Goal: Communication & Community: Answer question/provide support

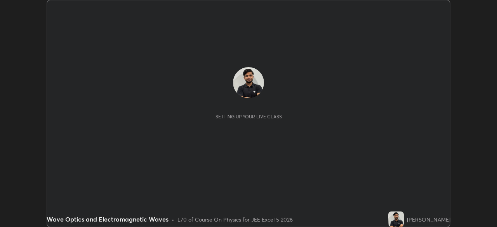
scroll to position [227, 497]
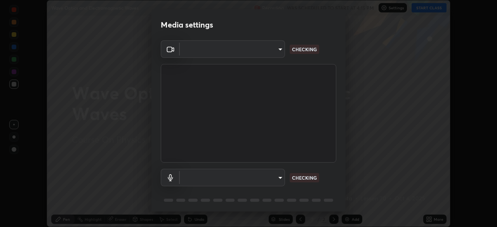
type input "fd1e0e9fb6796a04ad4a99ead98f311cbd7020853df89eb6f401102021a4f159"
type input "communications"
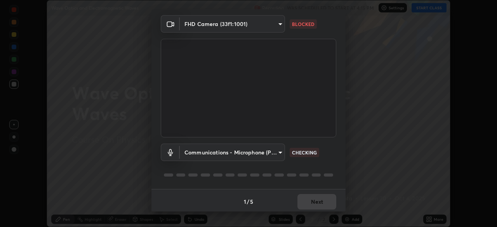
scroll to position [28, 0]
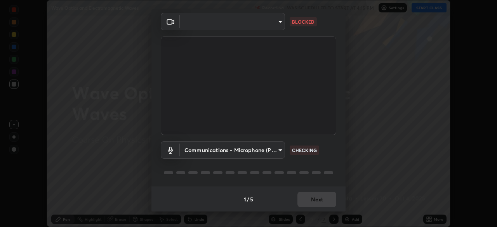
click at [273, 27] on body "Erase all Wave Optics and Electromagnetic Waves Recording WAS SCHEDULED TO STAR…" at bounding box center [248, 113] width 497 height 227
click at [279, 26] on div at bounding box center [248, 113] width 497 height 227
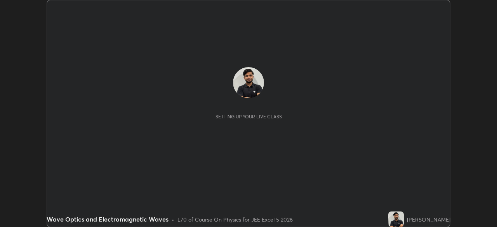
scroll to position [227, 497]
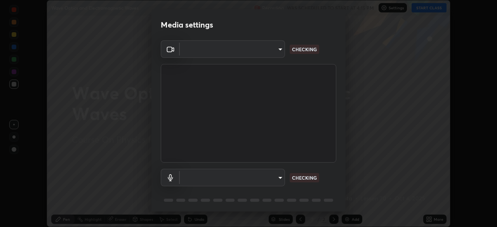
type input "fd1e0e9fb6796a04ad4a99ead98f311cbd7020853df89eb6f401102021a4f159"
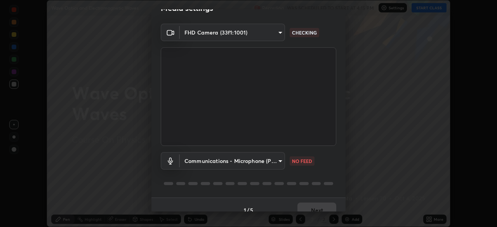
scroll to position [28, 0]
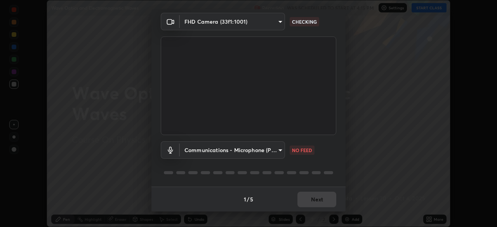
click at [270, 152] on body "Erase all Wave Optics and Electromagnetic Waves Recording WAS SCHEDULED TO STAR…" at bounding box center [248, 113] width 497 height 227
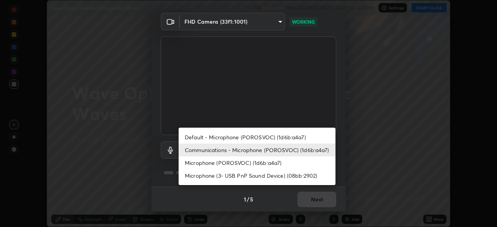
click at [286, 164] on li "Microphone (POROSVOC) (1d6b:a4a7)" at bounding box center [257, 163] width 157 height 13
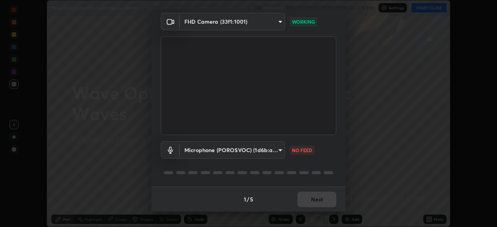
click at [288, 166] on li "Microphone (3- USB PnP Sound Device) (08bb:2902)" at bounding box center [238, 164] width 118 height 7
type input "b612012e801c523480698107259997d677773da062d6dba02671c82ecfc2f73f"
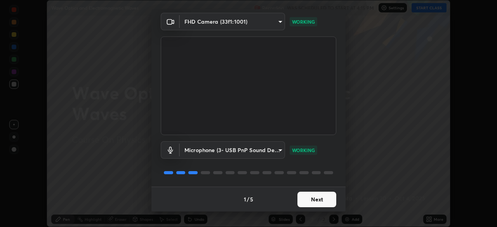
click at [321, 201] on button "Next" at bounding box center [317, 200] width 39 height 16
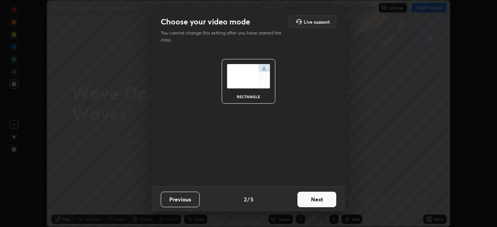
click at [322, 198] on button "Next" at bounding box center [317, 200] width 39 height 16
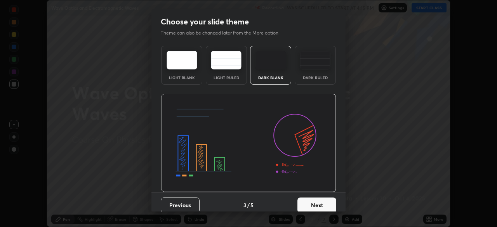
click at [321, 199] on button "Next" at bounding box center [317, 206] width 39 height 16
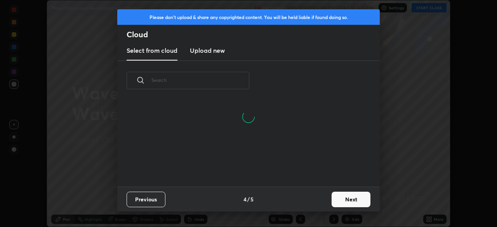
click at [350, 202] on button "Next" at bounding box center [351, 200] width 39 height 16
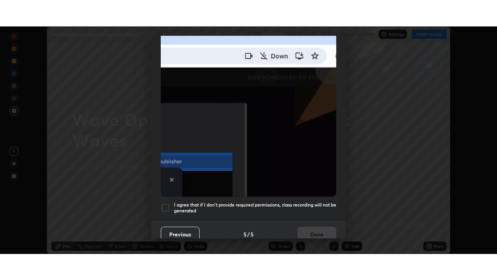
scroll to position [186, 0]
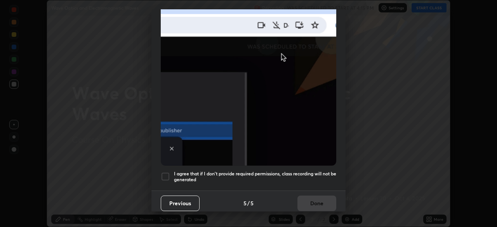
click at [315, 171] on h5 "I agree that if I don't provide required permissions, class recording will not …" at bounding box center [255, 177] width 162 height 12
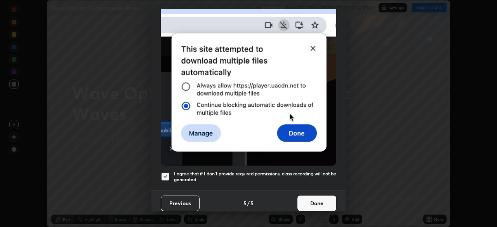
click at [317, 198] on button "Done" at bounding box center [317, 204] width 39 height 16
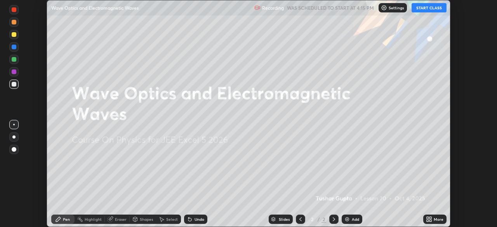
click at [431, 10] on button "START CLASS" at bounding box center [429, 7] width 35 height 9
click at [431, 221] on icon at bounding box center [431, 221] width 2 height 2
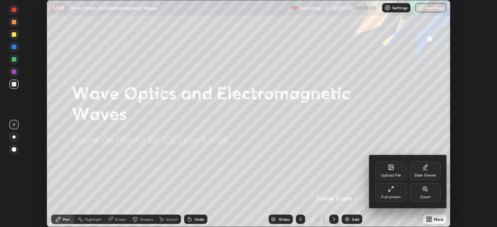
click at [386, 194] on div "Full screen" at bounding box center [391, 192] width 31 height 19
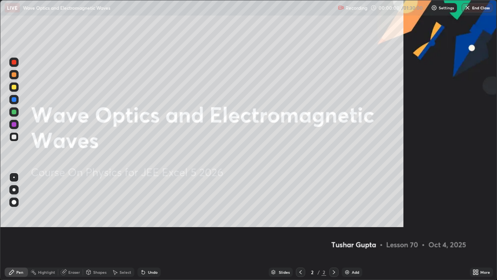
scroll to position [280, 497]
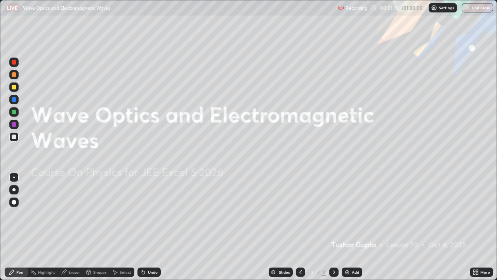
click at [350, 227] on div "Add" at bounding box center [352, 271] width 21 height 9
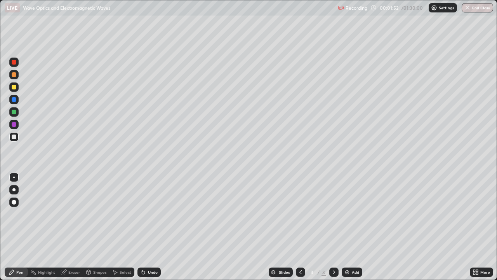
click at [17, 85] on div at bounding box center [13, 86] width 9 height 9
click at [352, 227] on div "Add" at bounding box center [355, 272] width 7 height 4
click at [15, 138] on div at bounding box center [14, 136] width 5 height 5
click at [153, 227] on div "Undo" at bounding box center [149, 271] width 23 height 9
click at [70, 227] on div "Eraser" at bounding box center [74, 272] width 12 height 4
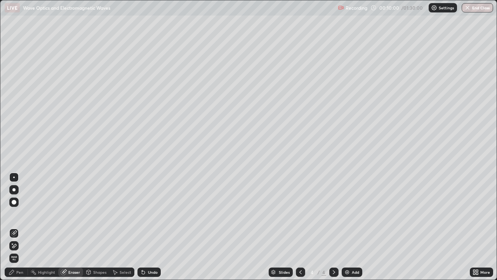
click at [18, 227] on div at bounding box center [13, 245] width 9 height 9
click at [17, 227] on div "Pen" at bounding box center [19, 272] width 7 height 4
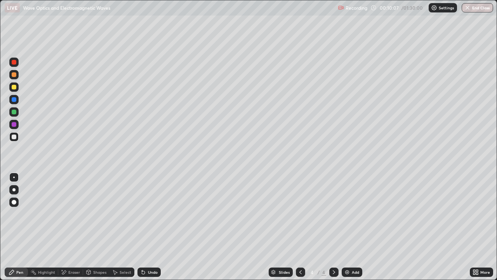
click at [151, 227] on div "Undo" at bounding box center [153, 272] width 10 height 4
click at [349, 227] on div "Add" at bounding box center [352, 271] width 21 height 9
click at [17, 88] on div at bounding box center [13, 86] width 9 height 9
click at [297, 227] on div at bounding box center [300, 272] width 9 height 16
click at [333, 227] on icon at bounding box center [334, 272] width 6 height 6
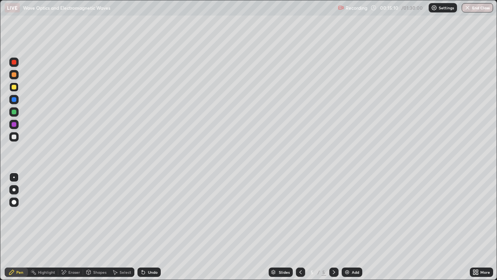
click at [89, 227] on icon at bounding box center [89, 273] width 0 height 3
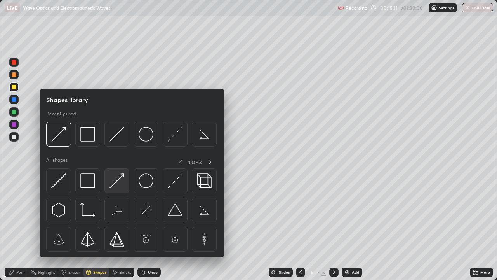
click at [114, 182] on img at bounding box center [117, 180] width 15 height 15
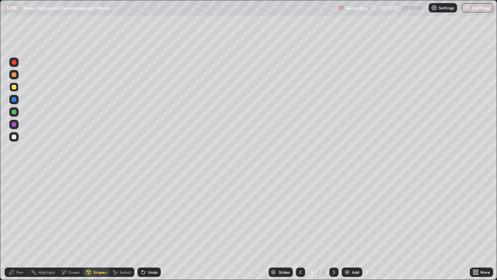
click at [17, 227] on div "Pen" at bounding box center [19, 272] width 7 height 4
click at [16, 138] on div at bounding box center [14, 136] width 5 height 5
click at [154, 227] on div "Undo" at bounding box center [153, 272] width 10 height 4
click at [157, 227] on div "Undo" at bounding box center [153, 272] width 10 height 4
click at [155, 227] on div "Undo" at bounding box center [153, 272] width 10 height 4
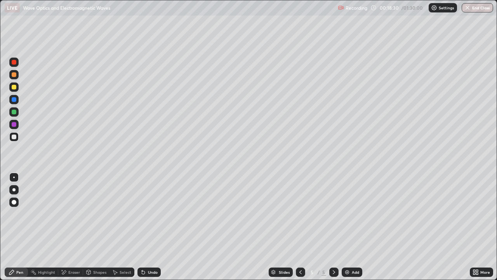
click at [71, 227] on div "Eraser" at bounding box center [74, 272] width 12 height 4
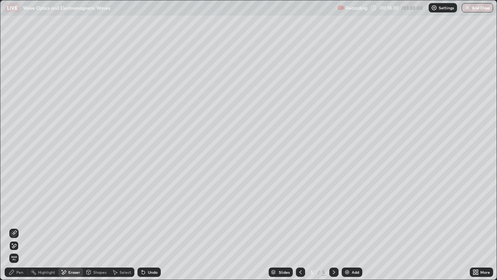
click at [17, 227] on div at bounding box center [13, 232] width 9 height 9
click at [17, 227] on div "Pen" at bounding box center [19, 272] width 7 height 4
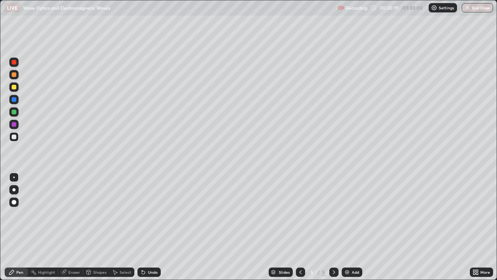
click at [345, 227] on div "Add" at bounding box center [352, 271] width 21 height 9
click at [14, 87] on div at bounding box center [14, 87] width 5 height 5
click at [96, 227] on div "Shapes" at bounding box center [99, 272] width 13 height 4
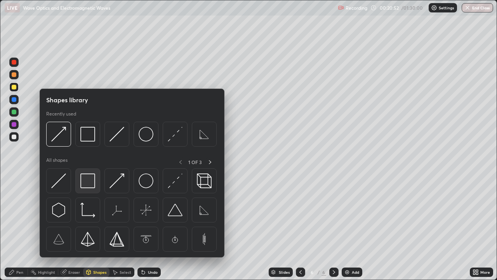
click at [90, 177] on img at bounding box center [87, 180] width 15 height 15
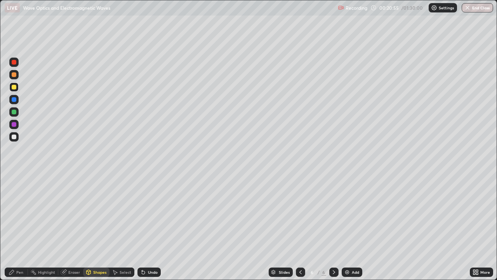
click at [151, 227] on div "Undo" at bounding box center [153, 272] width 10 height 4
click at [147, 227] on div "Undo" at bounding box center [149, 271] width 23 height 9
click at [17, 227] on div "Pen" at bounding box center [16, 271] width 23 height 9
click at [144, 227] on icon at bounding box center [143, 272] width 3 height 3
click at [148, 227] on div "Undo" at bounding box center [153, 272] width 10 height 4
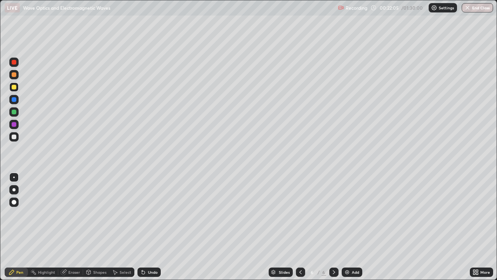
click at [148, 227] on div "Undo" at bounding box center [153, 272] width 10 height 4
click at [146, 227] on div "Undo" at bounding box center [149, 271] width 23 height 9
click at [149, 227] on div "Undo" at bounding box center [153, 272] width 10 height 4
click at [97, 227] on div "Shapes" at bounding box center [96, 271] width 26 height 9
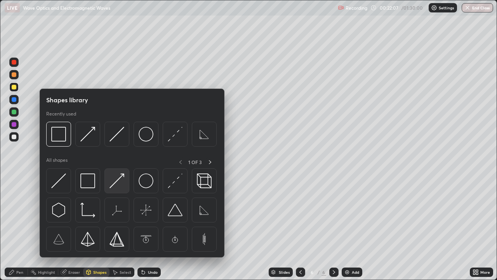
click at [117, 181] on img at bounding box center [117, 180] width 15 height 15
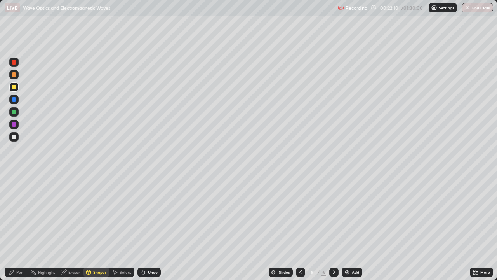
click at [152, 227] on div "Undo" at bounding box center [149, 271] width 23 height 9
click at [16, 227] on div "Pen" at bounding box center [19, 272] width 7 height 4
click at [150, 227] on div "Undo" at bounding box center [149, 271] width 23 height 9
click at [152, 227] on div "Undo" at bounding box center [149, 271] width 23 height 9
click at [154, 227] on div "Undo" at bounding box center [153, 272] width 10 height 4
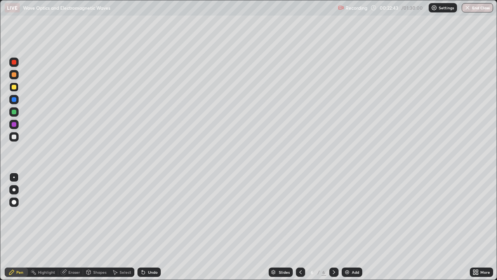
click at [153, 227] on div "Undo" at bounding box center [149, 271] width 23 height 9
click at [154, 227] on div "Undo" at bounding box center [149, 271] width 23 height 9
click at [151, 227] on div "Undo" at bounding box center [153, 272] width 10 height 4
click at [154, 227] on div "Undo" at bounding box center [153, 272] width 10 height 4
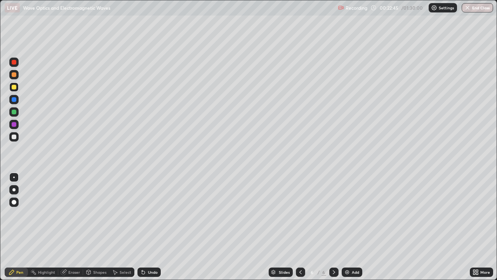
click at [153, 227] on div "Undo" at bounding box center [153, 272] width 10 height 4
click at [152, 227] on div "Undo" at bounding box center [153, 272] width 10 height 4
click at [101, 227] on div "Shapes" at bounding box center [99, 272] width 13 height 4
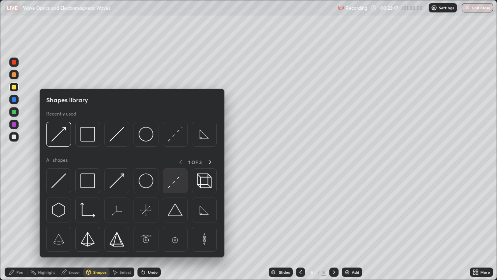
click at [174, 178] on img at bounding box center [175, 180] width 15 height 15
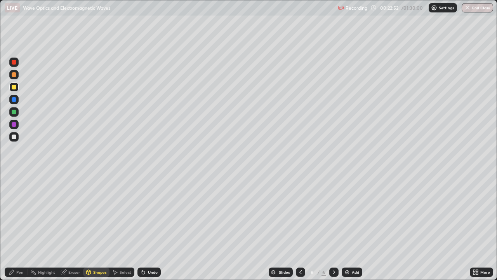
click at [94, 227] on div "Shapes" at bounding box center [96, 271] width 26 height 9
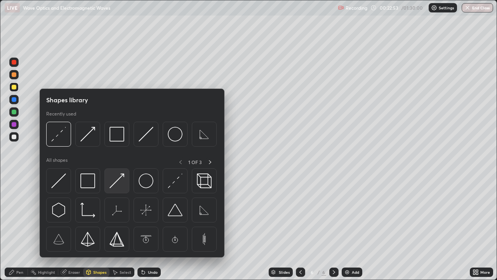
click at [125, 180] on div at bounding box center [117, 180] width 25 height 25
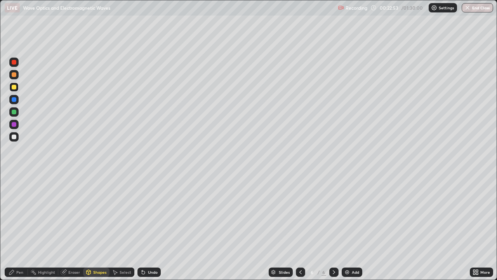
click at [17, 227] on div "Pen" at bounding box center [19, 272] width 7 height 4
click at [99, 227] on div "Shapes" at bounding box center [99, 272] width 13 height 4
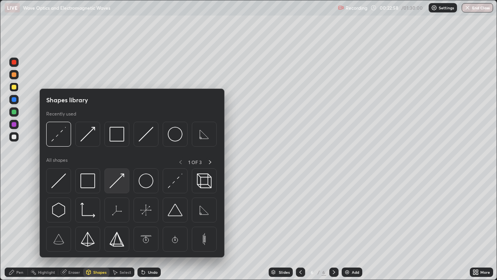
click at [120, 182] on img at bounding box center [117, 180] width 15 height 15
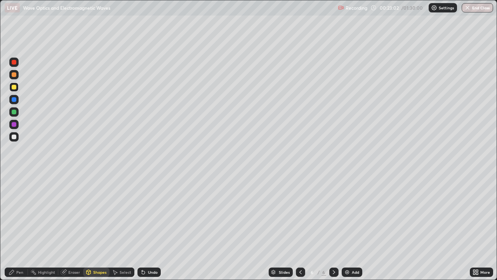
click at [17, 227] on div "Pen" at bounding box center [19, 272] width 7 height 4
click at [98, 227] on div "Shapes" at bounding box center [99, 272] width 13 height 4
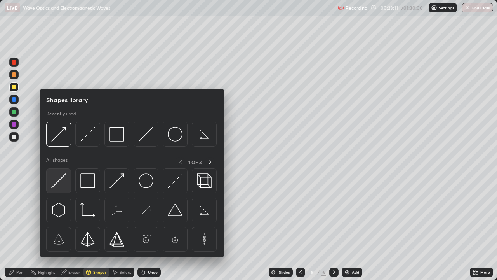
click at [61, 181] on img at bounding box center [58, 180] width 15 height 15
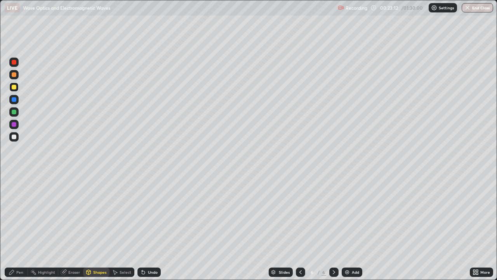
click at [18, 99] on div at bounding box center [13, 99] width 9 height 9
click at [98, 227] on div "Shapes" at bounding box center [96, 271] width 26 height 9
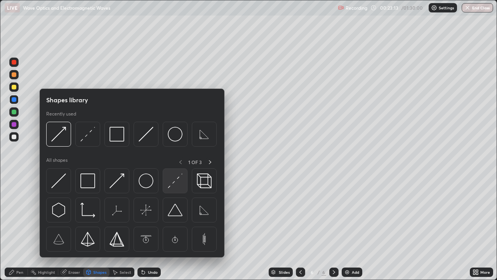
click at [176, 176] on img at bounding box center [175, 180] width 15 height 15
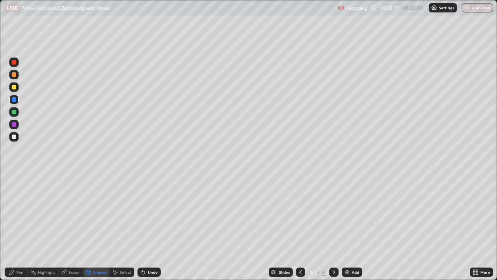
click at [20, 227] on div "Pen" at bounding box center [19, 272] width 7 height 4
click at [155, 227] on div "Undo" at bounding box center [153, 272] width 10 height 4
click at [153, 227] on div "Undo" at bounding box center [153, 272] width 10 height 4
click at [152, 227] on div "Undo" at bounding box center [153, 272] width 10 height 4
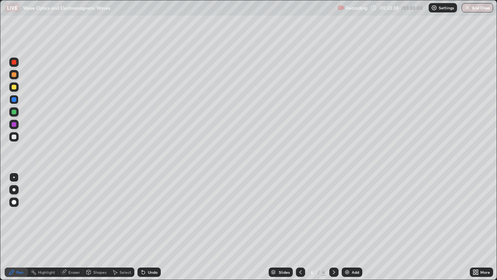
click at [150, 227] on div "Undo" at bounding box center [153, 272] width 10 height 4
click at [18, 136] on div at bounding box center [13, 136] width 9 height 9
click at [350, 227] on div "Add" at bounding box center [352, 271] width 21 height 9
click at [303, 227] on icon at bounding box center [301, 272] width 6 height 6
click at [16, 110] on div at bounding box center [13, 111] width 9 height 9
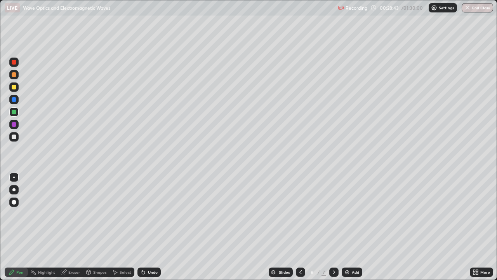
click at [333, 227] on icon at bounding box center [334, 272] width 6 height 6
click at [301, 227] on div at bounding box center [300, 271] width 9 height 9
click at [335, 227] on icon at bounding box center [334, 272] width 6 height 6
click at [300, 227] on icon at bounding box center [301, 272] width 2 height 4
click at [149, 227] on div "Undo" at bounding box center [149, 271] width 23 height 9
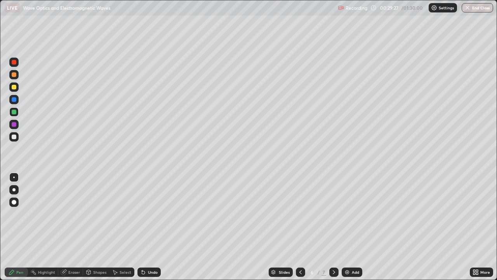
click at [149, 227] on div "Undo" at bounding box center [153, 272] width 10 height 4
click at [150, 227] on div "Undo" at bounding box center [153, 272] width 10 height 4
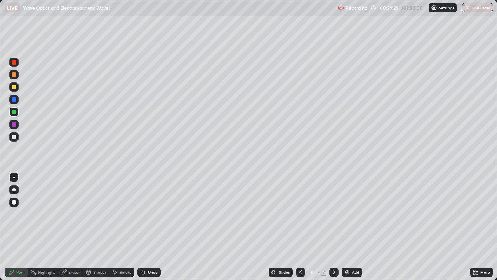
click at [150, 227] on div "Undo" at bounding box center [153, 272] width 10 height 4
click at [148, 227] on div "Undo" at bounding box center [153, 272] width 10 height 4
click at [149, 227] on div "Undo" at bounding box center [153, 272] width 10 height 4
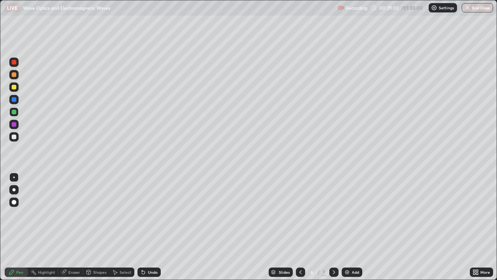
click at [148, 227] on div "Undo" at bounding box center [153, 272] width 10 height 4
click at [149, 227] on div "Undo" at bounding box center [153, 272] width 10 height 4
click at [150, 227] on div "Undo" at bounding box center [149, 271] width 23 height 9
click at [48, 227] on div "Highlight" at bounding box center [46, 272] width 17 height 4
click at [73, 227] on div "Eraser" at bounding box center [74, 272] width 12 height 4
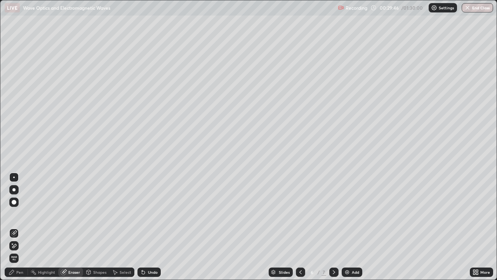
click at [97, 227] on div "Shapes" at bounding box center [96, 271] width 26 height 9
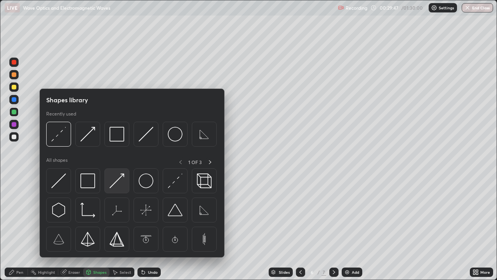
click at [115, 182] on img at bounding box center [117, 180] width 15 height 15
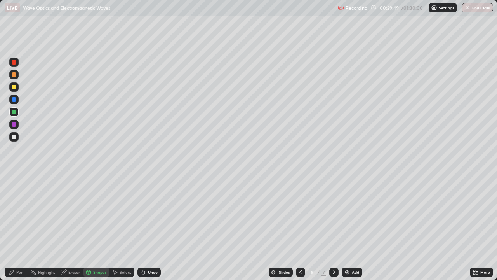
click at [23, 227] on div "Pen" at bounding box center [19, 272] width 7 height 4
click at [331, 227] on icon at bounding box center [334, 272] width 6 height 6
click at [78, 227] on div "Eraser" at bounding box center [74, 272] width 12 height 4
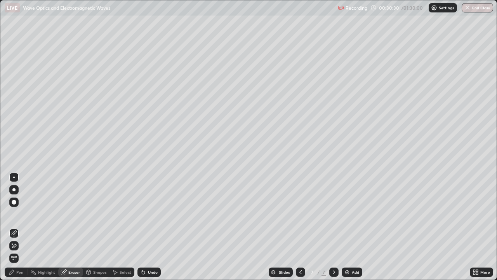
click at [300, 227] on icon at bounding box center [301, 272] width 6 height 6
click at [331, 227] on div at bounding box center [334, 272] width 9 height 16
click at [20, 227] on div "Pen" at bounding box center [19, 272] width 7 height 4
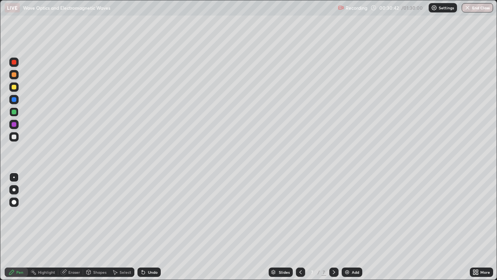
click at [150, 227] on div "Undo" at bounding box center [153, 272] width 10 height 4
click at [148, 227] on div "Undo" at bounding box center [153, 272] width 10 height 4
click at [146, 227] on div "Undo" at bounding box center [149, 271] width 23 height 9
click at [300, 227] on icon at bounding box center [301, 272] width 6 height 6
click at [333, 227] on icon at bounding box center [334, 272] width 6 height 6
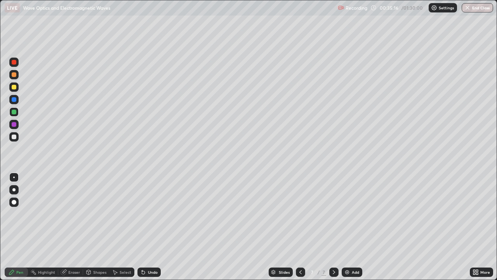
click at [355, 227] on div "Add" at bounding box center [355, 272] width 7 height 4
click at [99, 227] on div "Shapes" at bounding box center [99, 272] width 13 height 4
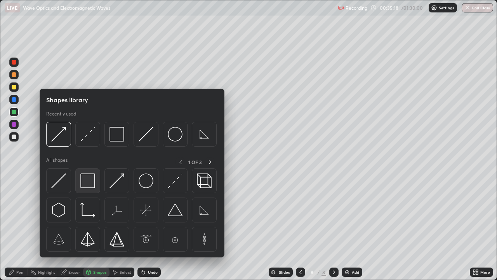
click at [98, 179] on div at bounding box center [87, 180] width 25 height 25
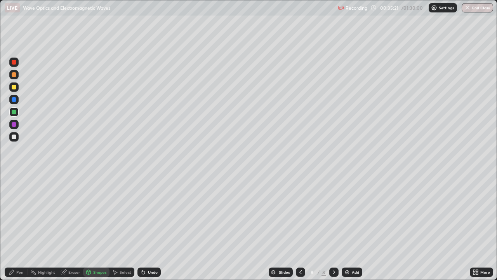
click at [18, 136] on div at bounding box center [13, 136] width 9 height 9
click at [11, 227] on div "Pen" at bounding box center [16, 271] width 23 height 9
click at [296, 227] on div at bounding box center [300, 272] width 9 height 16
click at [333, 227] on div at bounding box center [334, 271] width 9 height 9
click at [159, 227] on div "Undo" at bounding box center [149, 271] width 23 height 9
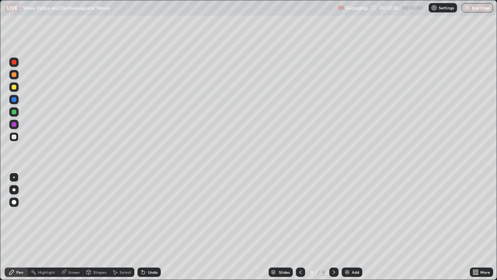
click at [147, 227] on div "Undo" at bounding box center [149, 271] width 23 height 9
click at [149, 227] on div "Undo" at bounding box center [153, 272] width 10 height 4
click at [150, 227] on div "Undo" at bounding box center [149, 271] width 23 height 9
click at [148, 227] on div "Undo" at bounding box center [153, 272] width 10 height 4
click at [150, 227] on div "Undo" at bounding box center [153, 272] width 10 height 4
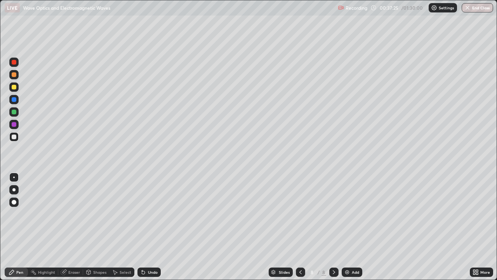
click at [152, 227] on div "Undo" at bounding box center [153, 272] width 10 height 4
click at [153, 227] on div "Undo" at bounding box center [149, 271] width 23 height 9
click at [155, 227] on div "Undo" at bounding box center [149, 271] width 23 height 9
click at [154, 227] on div "Undo" at bounding box center [149, 271] width 23 height 9
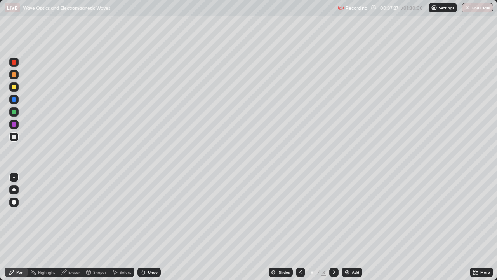
click at [72, 227] on div "Eraser" at bounding box center [70, 271] width 25 height 9
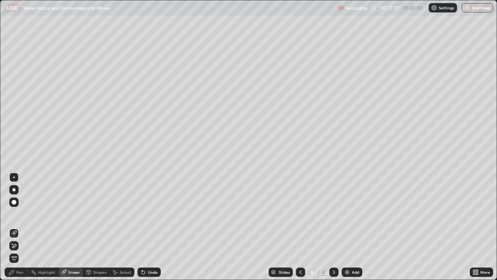
click at [13, 227] on icon at bounding box center [12, 243] width 1 height 1
click at [15, 227] on div "Pen" at bounding box center [16, 271] width 23 height 9
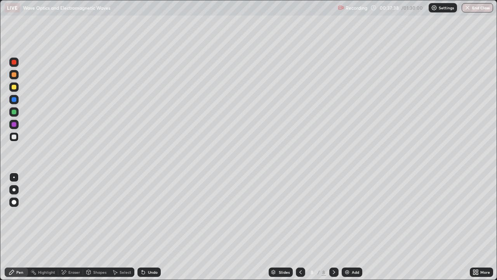
click at [146, 227] on div "Undo" at bounding box center [149, 271] width 23 height 9
click at [155, 227] on div "Undo" at bounding box center [149, 271] width 23 height 9
click at [156, 227] on div "Undo" at bounding box center [153, 272] width 10 height 4
click at [149, 227] on div "Undo" at bounding box center [153, 272] width 10 height 4
click at [152, 227] on div "Undo" at bounding box center [149, 271] width 23 height 9
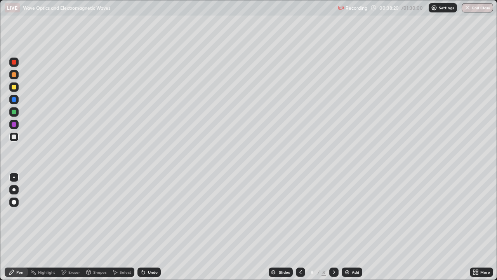
click at [150, 227] on div "Undo" at bounding box center [149, 271] width 23 height 9
click at [149, 227] on div "Undo" at bounding box center [147, 272] width 26 height 16
click at [148, 227] on div "Undo" at bounding box center [153, 272] width 10 height 4
click at [149, 227] on div "Undo" at bounding box center [149, 271] width 23 height 9
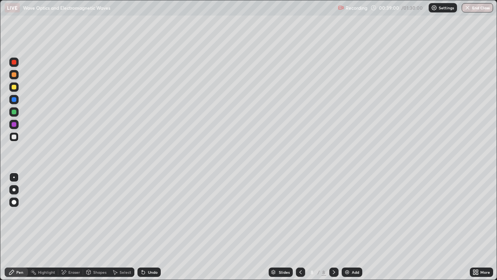
click at [300, 227] on icon at bounding box center [301, 272] width 2 height 4
click at [334, 227] on icon at bounding box center [334, 272] width 6 height 6
click at [300, 227] on icon at bounding box center [301, 272] width 6 height 6
click at [333, 227] on icon at bounding box center [334, 272] width 6 height 6
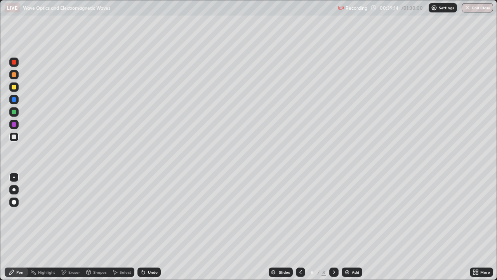
click at [332, 227] on icon at bounding box center [334, 272] width 6 height 6
click at [74, 227] on div "Eraser" at bounding box center [74, 272] width 12 height 4
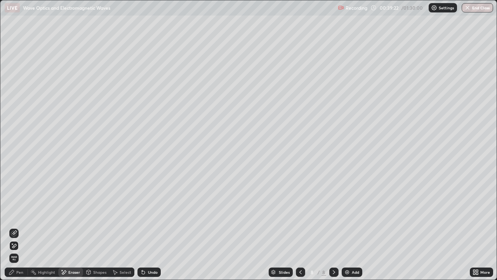
click at [22, 227] on div "Pen" at bounding box center [16, 271] width 23 height 9
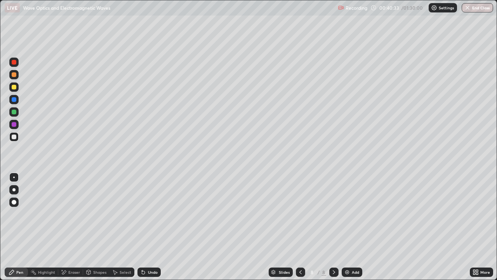
click at [350, 227] on div "Add" at bounding box center [352, 271] width 21 height 9
click at [300, 227] on icon at bounding box center [301, 272] width 2 height 4
click at [333, 227] on icon at bounding box center [334, 272] width 6 height 6
click at [299, 227] on div at bounding box center [300, 271] width 9 height 9
click at [300, 227] on icon at bounding box center [301, 272] width 2 height 4
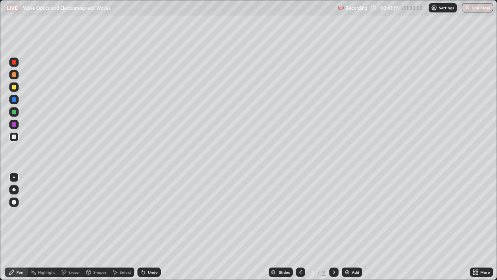
click at [331, 227] on icon at bounding box center [334, 272] width 6 height 6
click at [333, 227] on icon at bounding box center [334, 272] width 6 height 6
click at [303, 227] on div at bounding box center [300, 271] width 9 height 9
click at [336, 227] on icon at bounding box center [334, 272] width 6 height 6
click at [304, 227] on div at bounding box center [300, 271] width 9 height 9
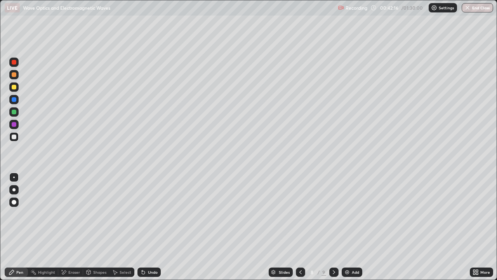
click at [153, 227] on div "Undo" at bounding box center [149, 271] width 23 height 9
click at [66, 227] on icon at bounding box center [64, 272] width 6 height 7
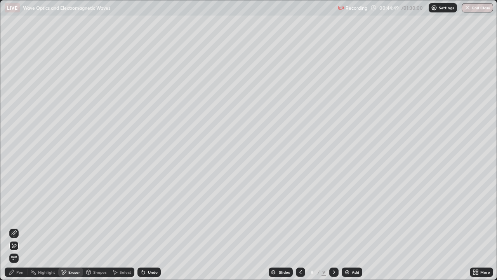
click at [8, 227] on div "Pen" at bounding box center [16, 271] width 23 height 9
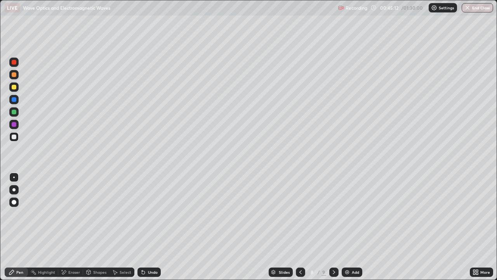
click at [12, 88] on div at bounding box center [14, 87] width 5 height 5
click at [333, 227] on icon at bounding box center [334, 272] width 6 height 6
click at [300, 227] on icon at bounding box center [301, 272] width 6 height 6
click at [333, 227] on icon at bounding box center [334, 272] width 6 height 6
click at [349, 227] on img at bounding box center [347, 272] width 6 height 6
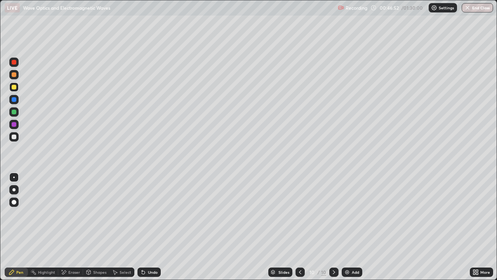
click at [15, 137] on div at bounding box center [14, 136] width 5 height 5
click at [300, 227] on icon at bounding box center [300, 272] width 6 height 6
click at [296, 227] on div at bounding box center [300, 271] width 9 height 9
click at [17, 101] on div at bounding box center [13, 99] width 9 height 9
click at [334, 227] on icon at bounding box center [334, 272] width 2 height 4
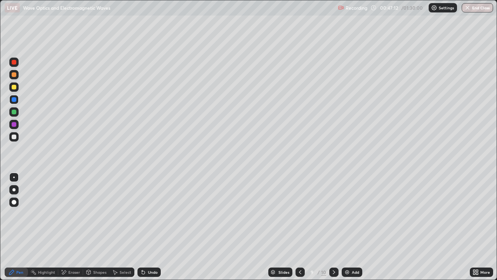
click at [334, 227] on icon at bounding box center [334, 272] width 6 height 6
click at [351, 227] on div "Add" at bounding box center [352, 271] width 21 height 9
click at [13, 138] on div at bounding box center [14, 136] width 5 height 5
click at [302, 227] on icon at bounding box center [301, 272] width 6 height 6
click at [300, 227] on icon at bounding box center [301, 272] width 6 height 6
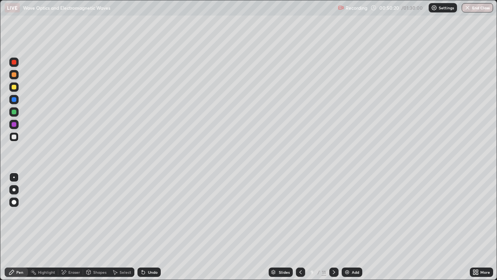
click at [334, 227] on div at bounding box center [334, 272] width 9 height 16
click at [333, 227] on icon at bounding box center [334, 272] width 6 height 6
click at [350, 227] on div "Add" at bounding box center [352, 271] width 21 height 9
click at [14, 87] on div at bounding box center [14, 87] width 5 height 5
click at [73, 227] on div "Eraser" at bounding box center [74, 272] width 12 height 4
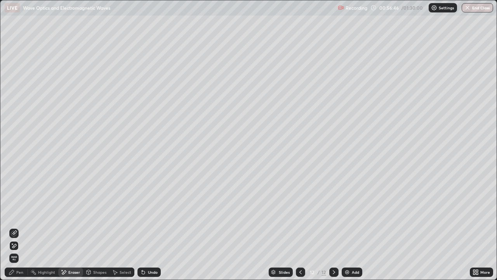
click at [14, 227] on icon at bounding box center [12, 272] width 6 height 6
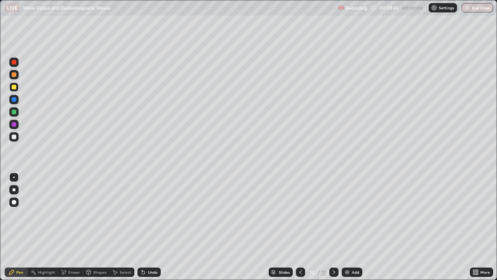
click at [348, 227] on img at bounding box center [347, 272] width 6 height 6
click at [14, 137] on div at bounding box center [14, 136] width 5 height 5
click at [17, 87] on div at bounding box center [13, 86] width 9 height 9
click at [303, 227] on div at bounding box center [300, 271] width 9 height 9
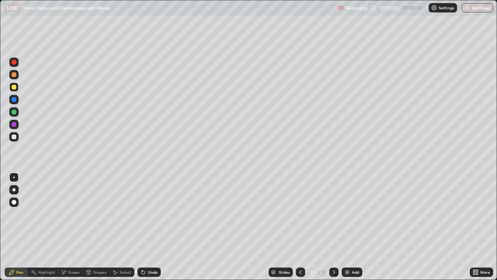
click at [333, 227] on icon at bounding box center [334, 272] width 6 height 6
click at [333, 227] on icon at bounding box center [334, 272] width 2 height 4
click at [303, 227] on icon at bounding box center [301, 272] width 6 height 6
click at [300, 227] on icon at bounding box center [301, 272] width 6 height 6
click at [334, 227] on icon at bounding box center [334, 272] width 6 height 6
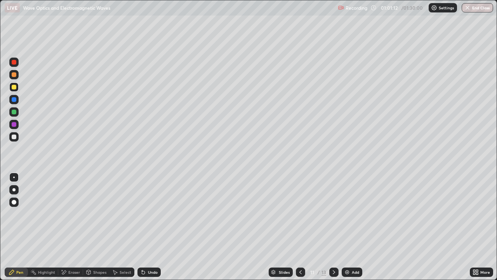
click at [334, 227] on icon at bounding box center [334, 272] width 6 height 6
click at [345, 227] on img at bounding box center [347, 272] width 6 height 6
click at [351, 227] on div "Add" at bounding box center [352, 271] width 21 height 9
click at [298, 227] on div at bounding box center [300, 272] width 9 height 16
click at [348, 227] on img at bounding box center [347, 272] width 6 height 6
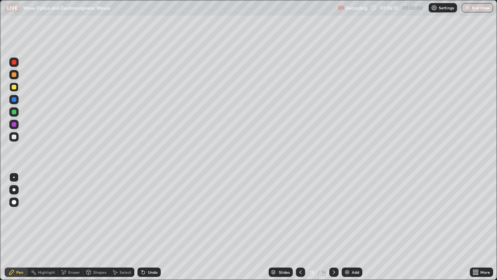
click at [15, 140] on div at bounding box center [13, 136] width 9 height 9
click at [347, 227] on img at bounding box center [347, 272] width 6 height 6
click at [153, 227] on div "Undo" at bounding box center [149, 271] width 23 height 9
click at [154, 227] on div "Undo" at bounding box center [149, 271] width 23 height 9
click at [345, 227] on img at bounding box center [347, 272] width 6 height 6
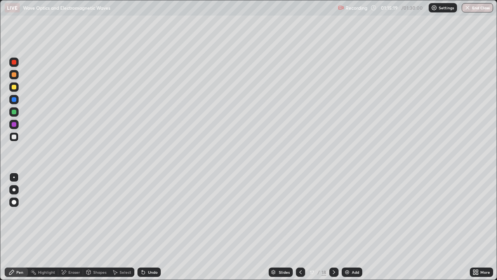
click at [14, 88] on div at bounding box center [14, 87] width 5 height 5
click at [95, 227] on div "Shapes" at bounding box center [99, 272] width 13 height 4
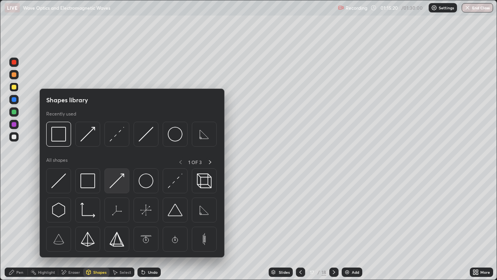
click at [120, 179] on img at bounding box center [117, 180] width 15 height 15
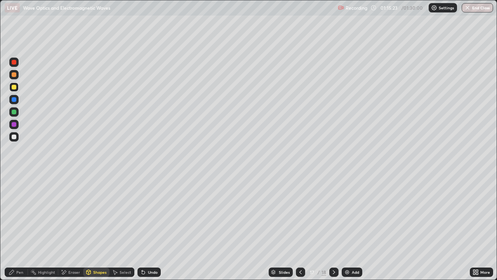
click at [97, 227] on div "Shapes" at bounding box center [96, 271] width 26 height 9
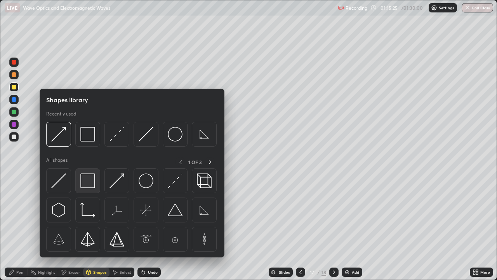
click at [90, 181] on img at bounding box center [87, 180] width 15 height 15
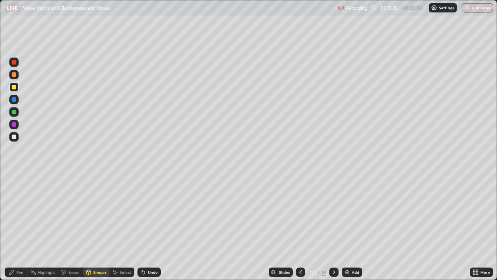
click at [98, 227] on div "Shapes" at bounding box center [96, 271] width 26 height 9
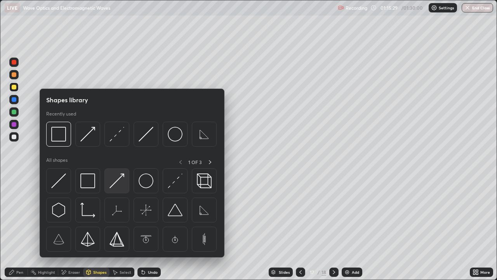
click at [119, 180] on img at bounding box center [117, 180] width 15 height 15
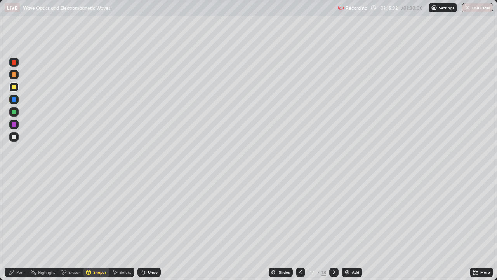
click at [17, 227] on div "Pen" at bounding box center [19, 272] width 7 height 4
click at [347, 227] on img at bounding box center [347, 272] width 6 height 6
click at [335, 227] on icon at bounding box center [334, 272] width 6 height 6
click at [18, 135] on div at bounding box center [13, 136] width 9 height 9
click at [12, 89] on div at bounding box center [13, 86] width 9 height 9
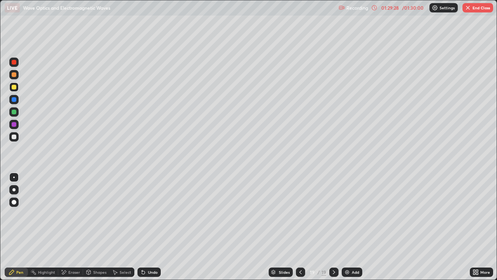
click at [472, 10] on button "End Class" at bounding box center [478, 7] width 31 height 9
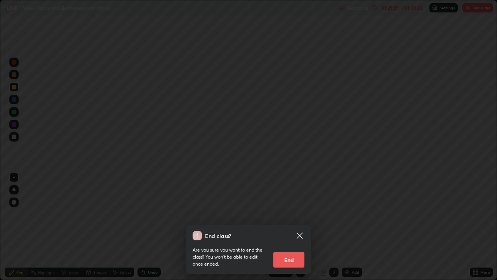
click at [287, 227] on button "End" at bounding box center [289, 260] width 31 height 16
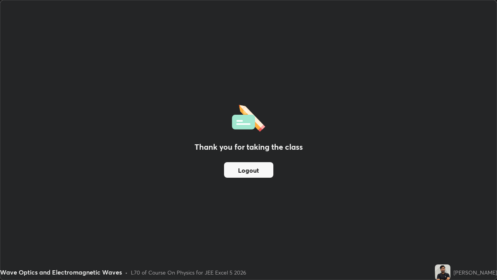
click at [255, 170] on button "Logout" at bounding box center [248, 170] width 49 height 16
click at [258, 168] on button "Logout" at bounding box center [248, 170] width 49 height 16
